Goal: Task Accomplishment & Management: Complete application form

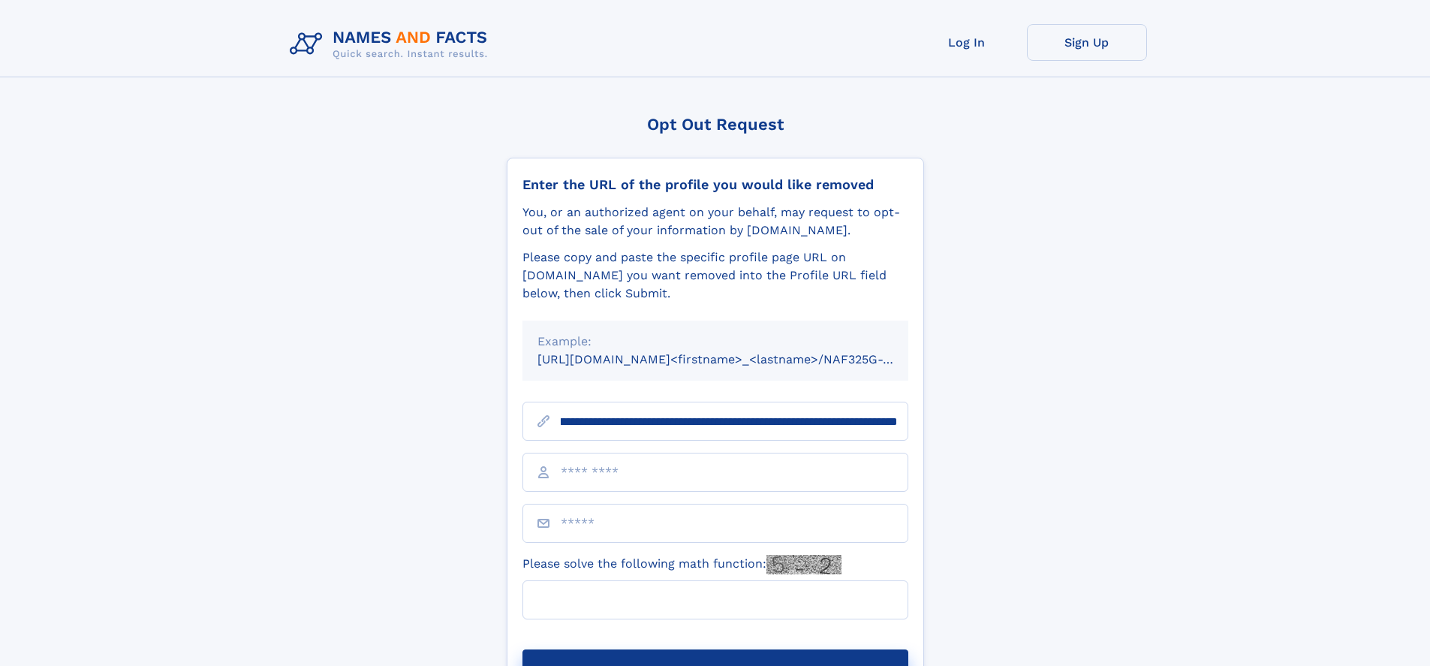
scroll to position [0, 194]
type input "**********"
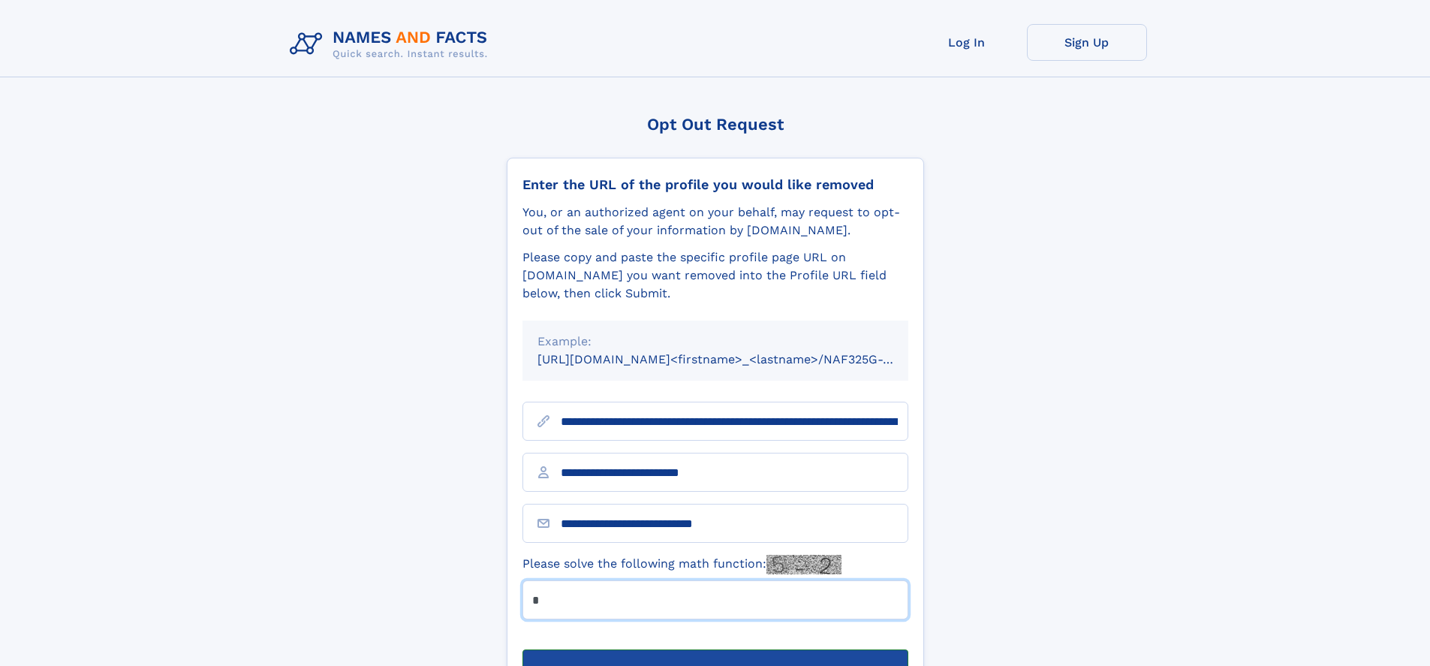
type input "*"
click at [714, 649] on button "Submit Opt Out Request" at bounding box center [715, 673] width 386 height 48
